Goal: Transaction & Acquisition: Purchase product/service

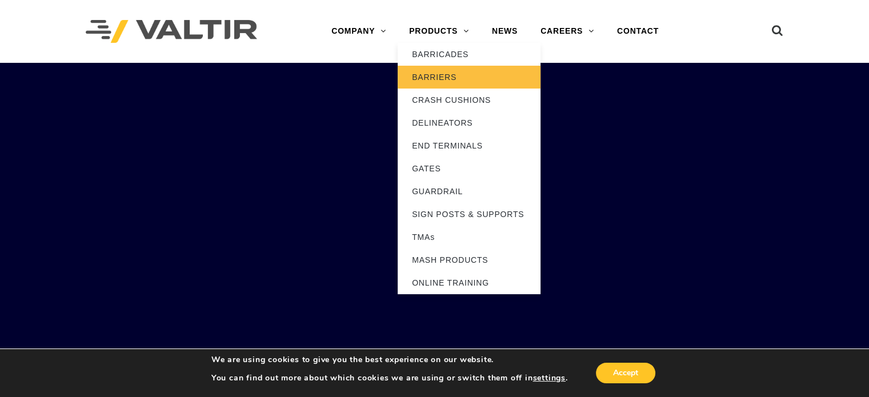
click at [451, 79] on link "BARRIERS" at bounding box center [469, 77] width 143 height 23
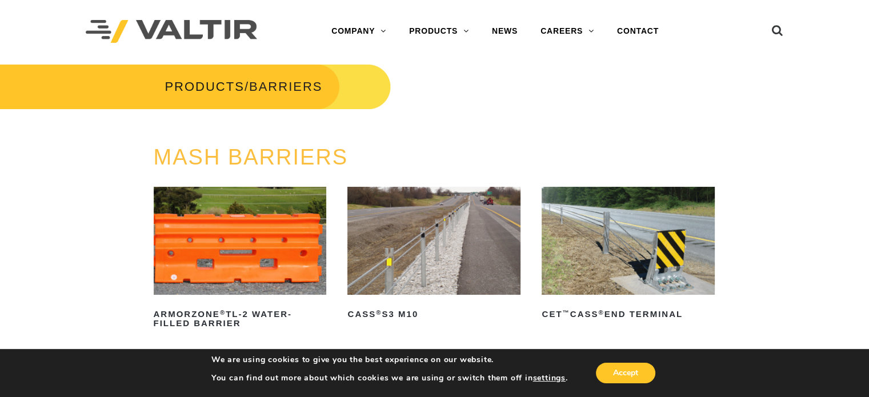
click at [468, 107] on div "PRODUCTS / BARRIERS" at bounding box center [434, 104] width 869 height 82
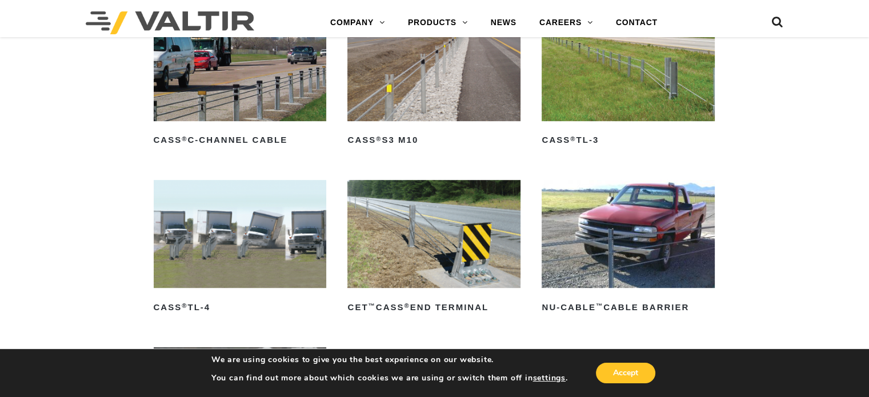
scroll to position [640, 0]
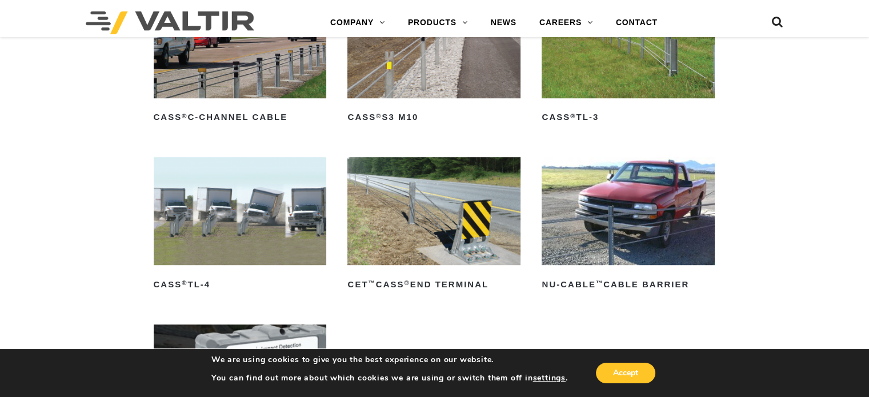
click at [260, 78] on img at bounding box center [240, 44] width 173 height 108
